Goal: Task Accomplishment & Management: Manage account settings

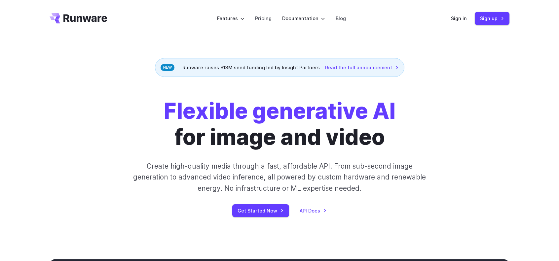
click at [455, 14] on div "Sign in Sign up" at bounding box center [480, 18] width 59 height 13
click at [457, 17] on link "Sign in" at bounding box center [459, 19] width 16 height 8
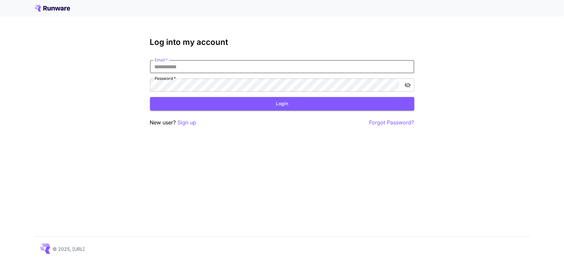
click at [181, 65] on input "Email   *" at bounding box center [282, 66] width 264 height 13
type input "**********"
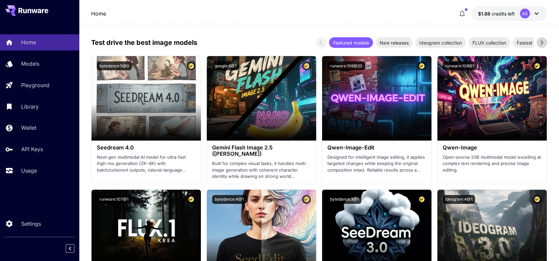
scroll to position [787, 0]
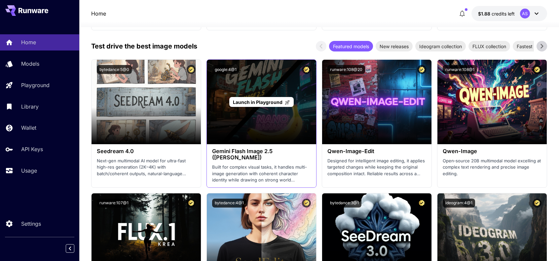
click at [242, 101] on span "Launch in Playground" at bounding box center [258, 102] width 50 height 6
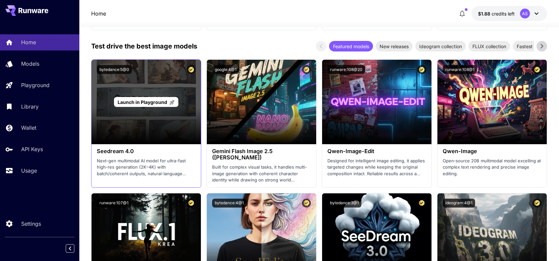
click at [151, 103] on span "Launch in Playground" at bounding box center [143, 102] width 50 height 6
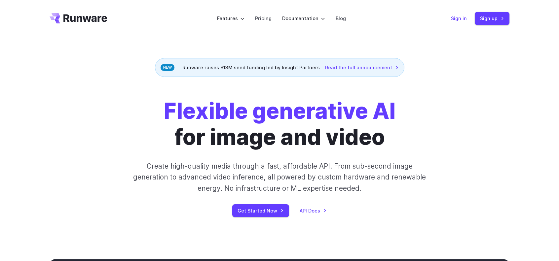
click at [453, 20] on link "Sign in" at bounding box center [459, 19] width 16 height 8
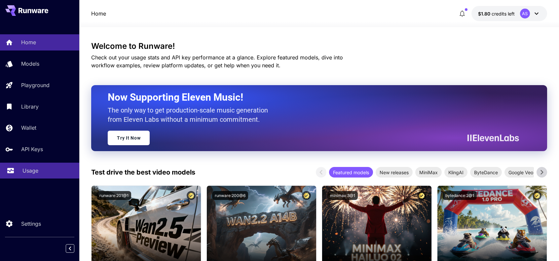
click at [50, 172] on div "Usage" at bounding box center [48, 171] width 52 height 8
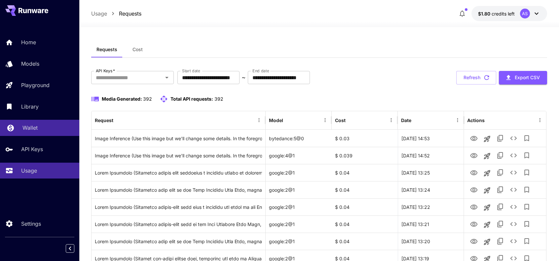
click at [40, 129] on div "Wallet" at bounding box center [48, 128] width 52 height 8
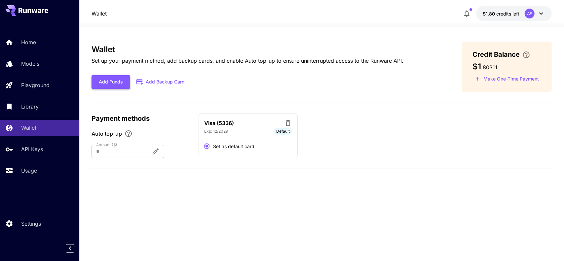
click at [109, 83] on button "Add Funds" at bounding box center [111, 82] width 39 height 14
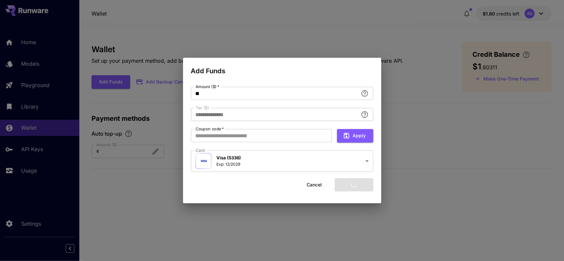
type input "****"
click at [360, 185] on button "Add funds" at bounding box center [354, 185] width 39 height 14
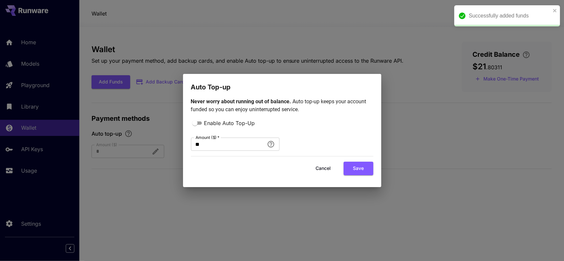
click at [325, 169] on button "Cancel" at bounding box center [324, 169] width 30 height 14
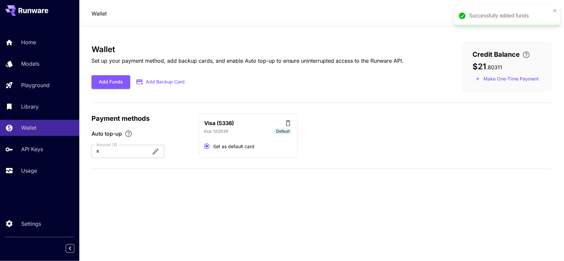
click at [179, 204] on div "Wallet Set up your payment method, add backup cards, and enable Auto top-up to …" at bounding box center [322, 144] width 461 height 205
click at [34, 45] on p "Home" at bounding box center [29, 42] width 15 height 8
